Goal: Task Accomplishment & Management: Manage account settings

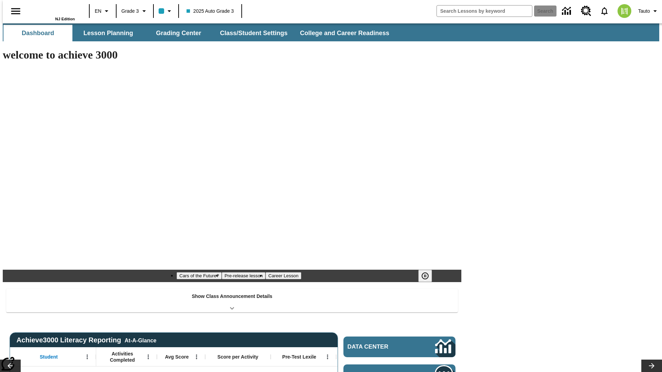
type input "-1"
click at [251, 33] on button "Class/Student Settings" at bounding box center [253, 33] width 79 height 17
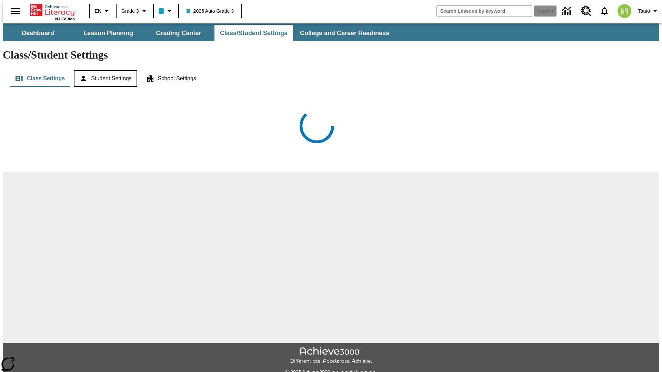
click at [103, 70] on button "Student Settings" at bounding box center [105, 78] width 63 height 17
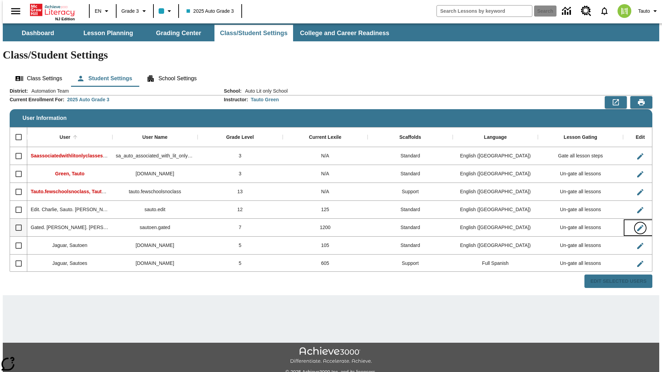
click at [637, 225] on icon "Edit User" at bounding box center [640, 228] width 6 height 6
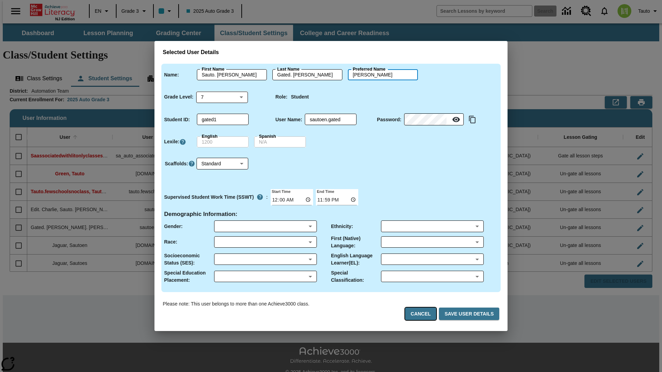
click at [424, 314] on button "Cancel" at bounding box center [420, 314] width 31 height 13
click at [637, 225] on icon "Edit User" at bounding box center [640, 228] width 6 height 6
type input "Sauto. Yadira"
type input "Gated. Yadira"
type input "Sauto. Yadira.Gated. Yadira"
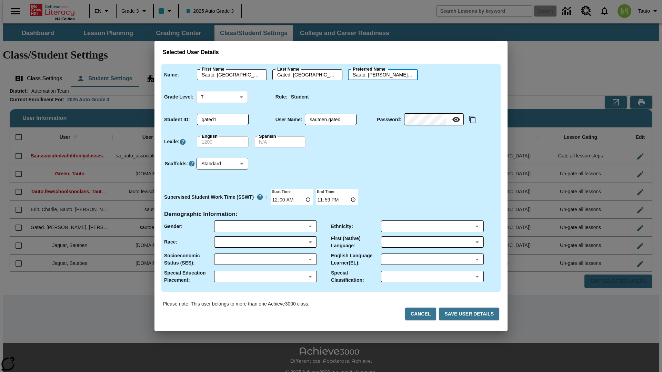
click at [222, 97] on body "Skip to main content NJ Edition EN Grade 3 2025 Auto Grade 3 Search 0 Tauto Das…" at bounding box center [331, 205] width 656 height 364
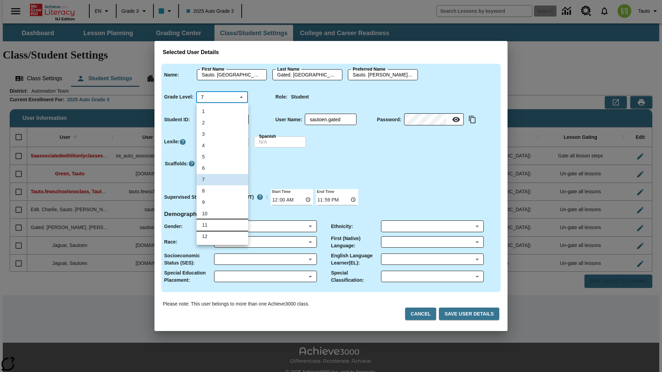
click at [222, 225] on li "11" at bounding box center [223, 225] width 52 height 11
type input "11"
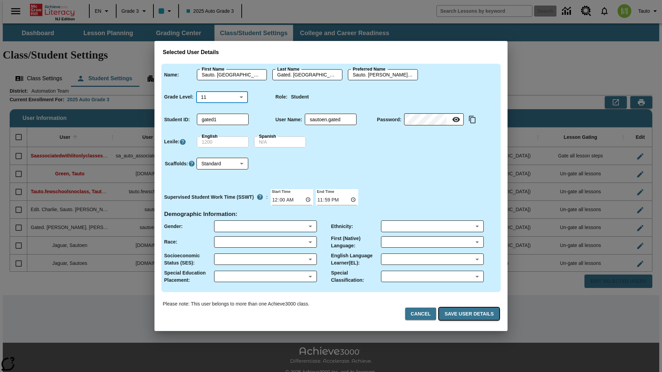
click at [471, 314] on button "Save User Details" at bounding box center [469, 314] width 60 height 13
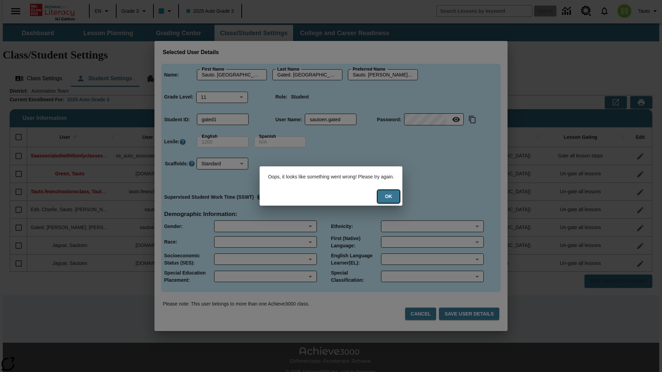
click at [391, 197] on button "Ok" at bounding box center [388, 196] width 22 height 13
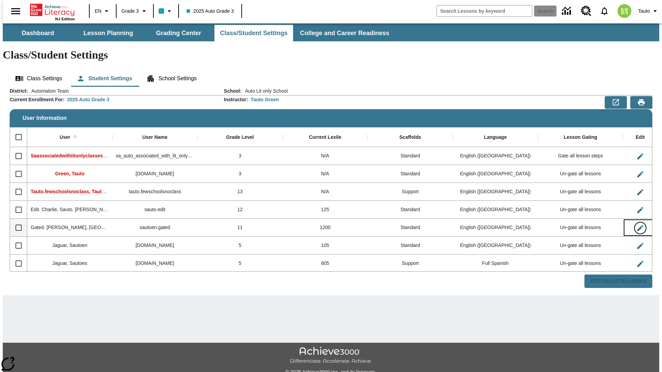
click at [637, 225] on icon "Edit User" at bounding box center [640, 228] width 6 height 6
